Goal: Task Accomplishment & Management: Manage account settings

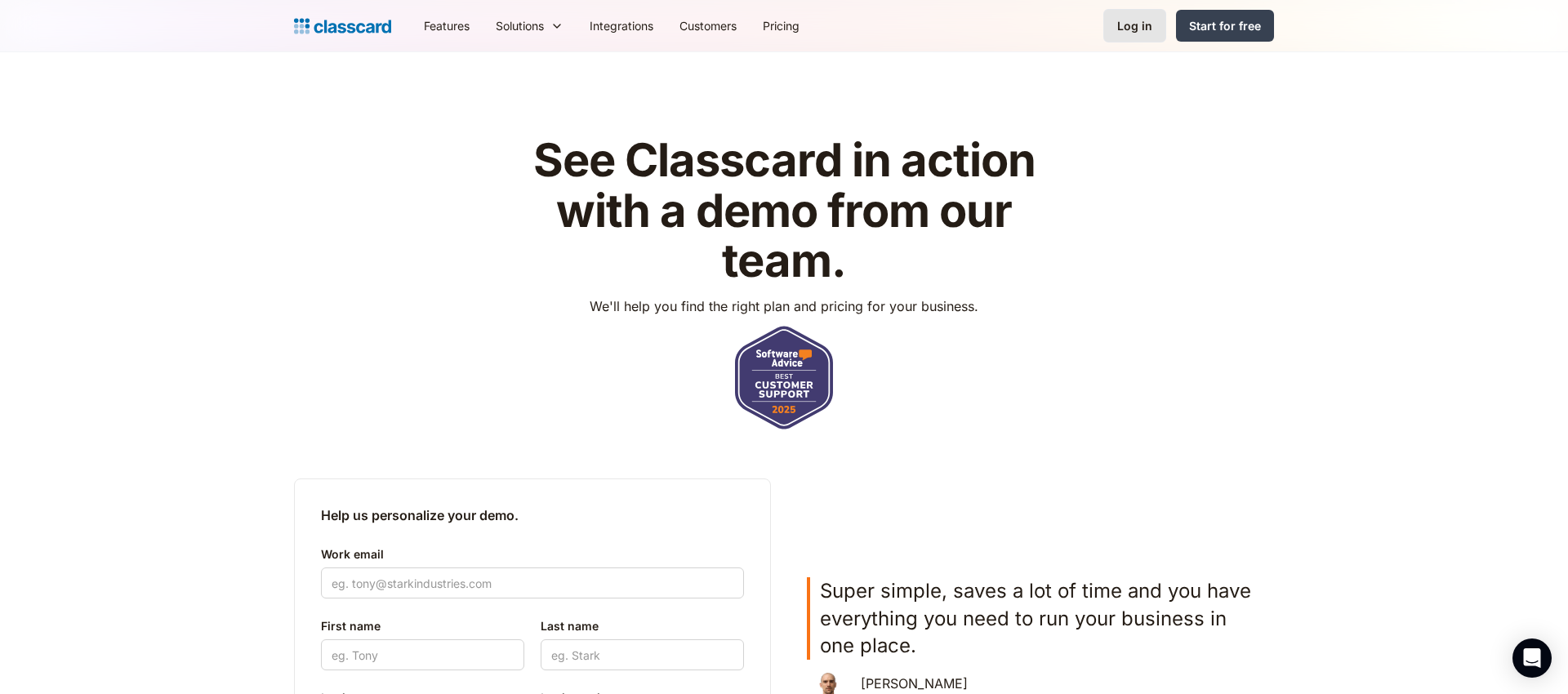
click at [1120, 19] on div "Log in" at bounding box center [1134, 25] width 35 height 17
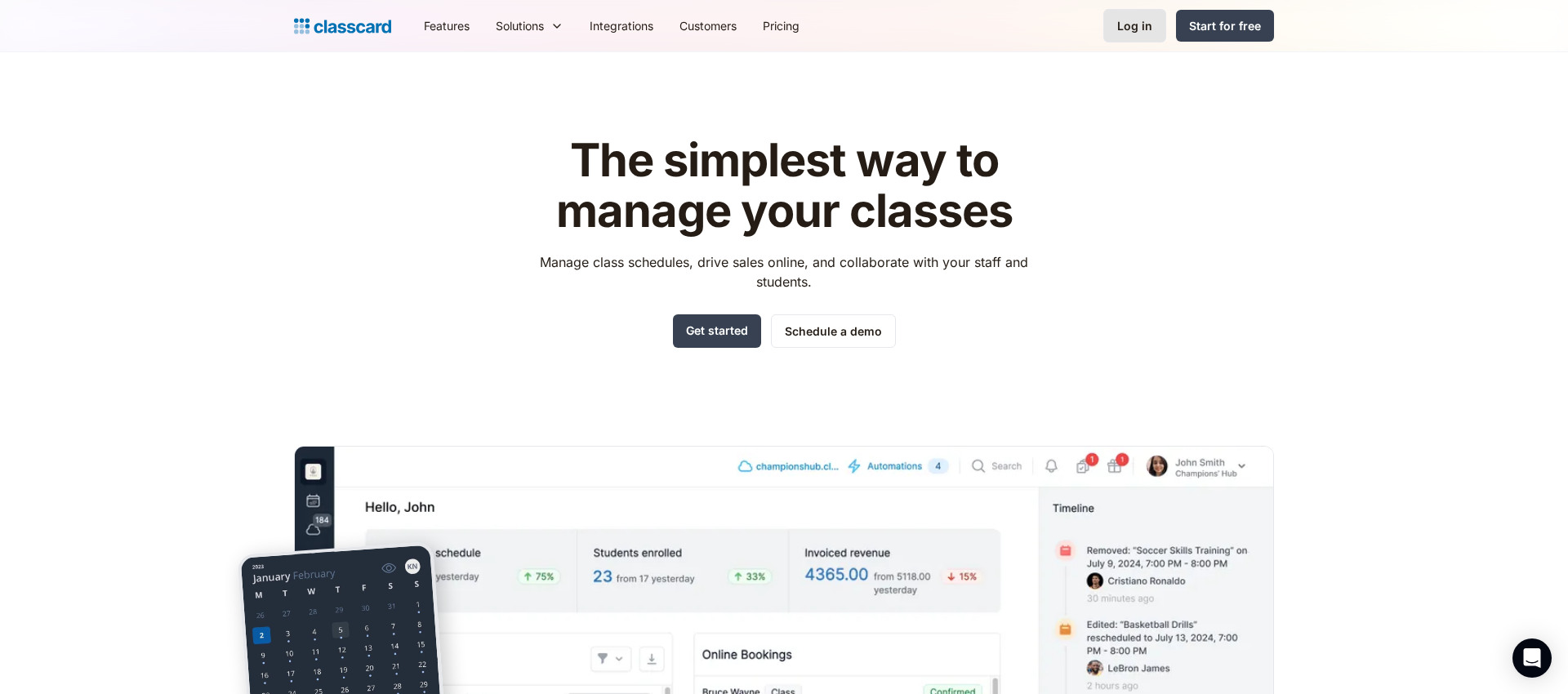
click at [1132, 34] on link "Log in" at bounding box center [1134, 25] width 63 height 33
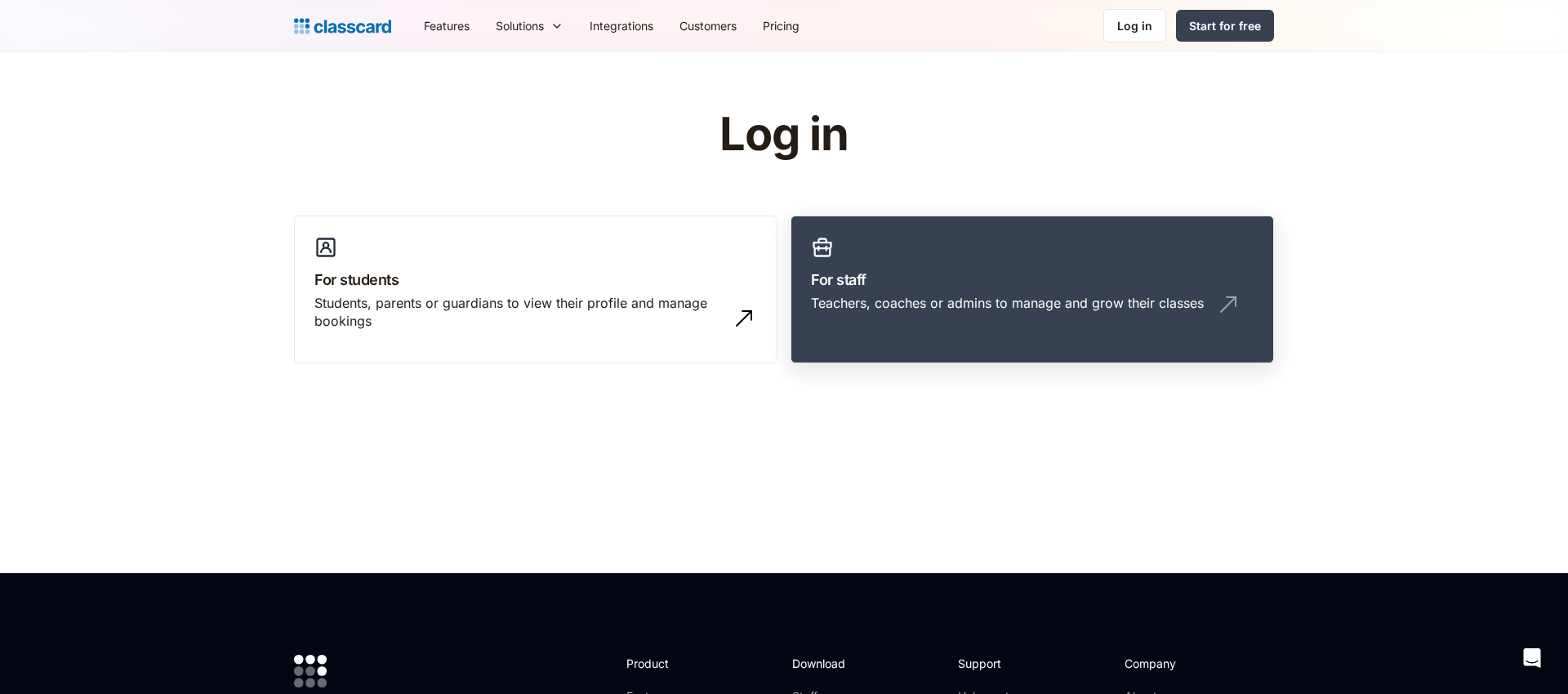
click at [1137, 306] on div "Teachers, coaches or admins to manage and grow their classes" at bounding box center [1006, 303] width 393 height 18
